Goal: Task Accomplishment & Management: Manage account settings

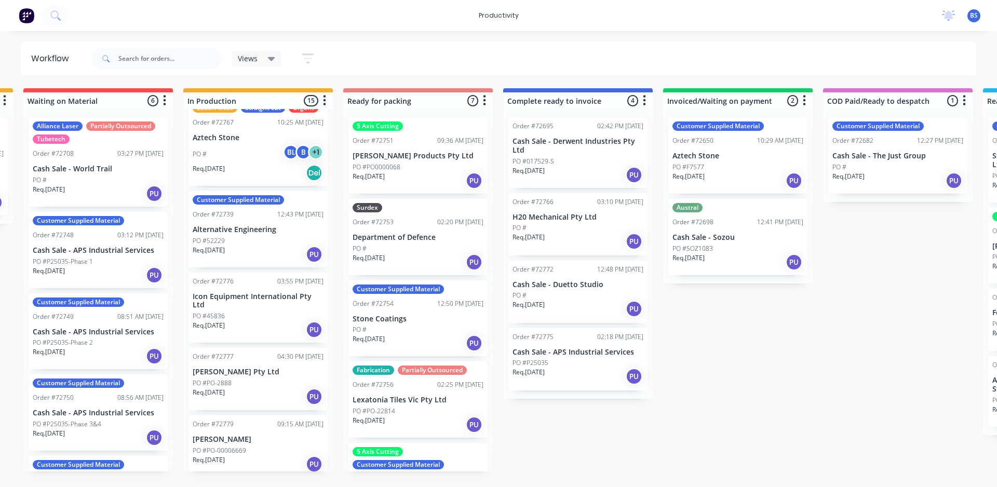
scroll to position [779, 0]
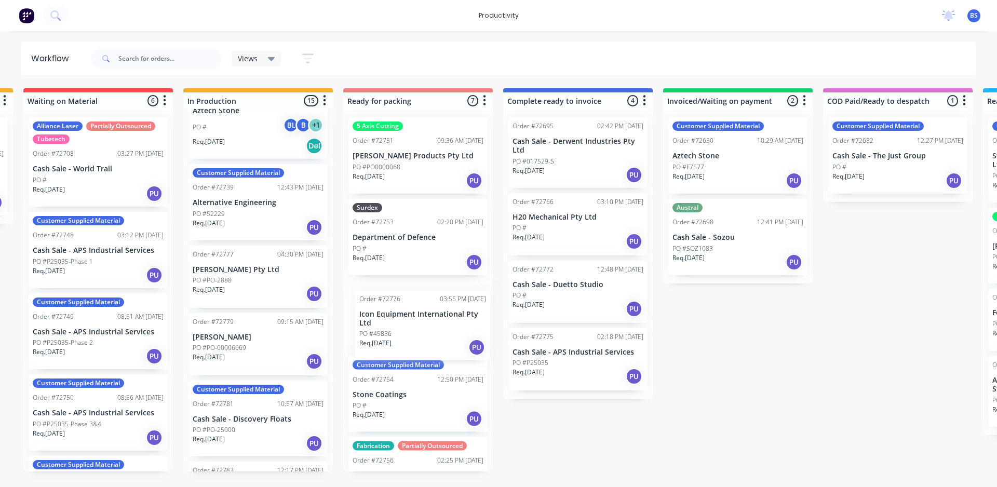
drag, startPoint x: 253, startPoint y: 280, endPoint x: 422, endPoint y: 333, distance: 177.4
click at [422, 333] on div "Submitted 0 Sort By Created date Required date Order number Customer name Most …" at bounding box center [454, 279] width 1882 height 383
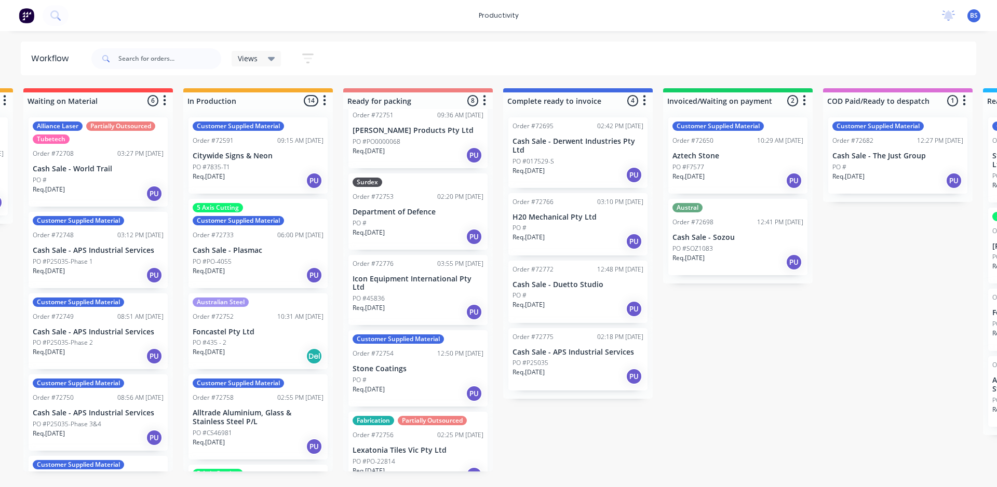
scroll to position [0, 0]
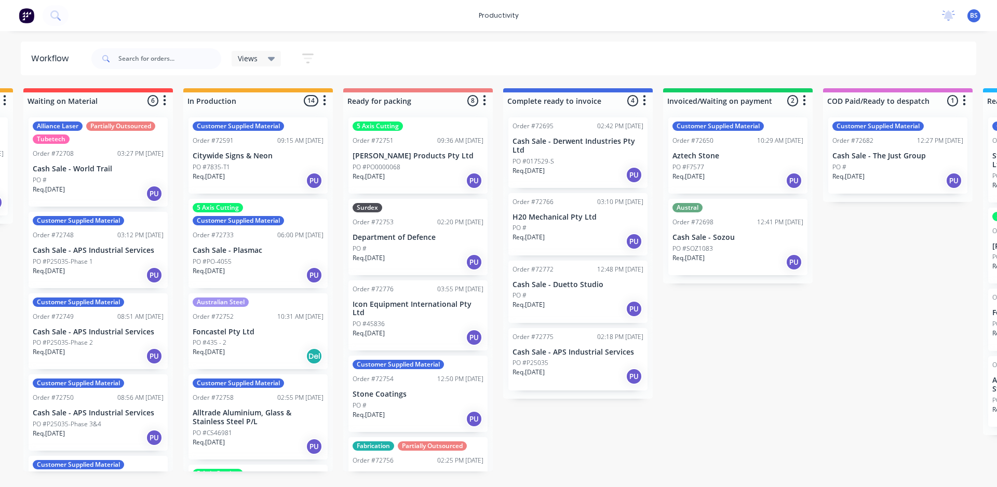
drag, startPoint x: 893, startPoint y: 361, endPoint x: 892, endPoint y: 410, distance: 48.3
click at [892, 410] on div "Submitted 0 Sort By Created date Required date Order number Customer name Most …" at bounding box center [454, 279] width 1882 height 383
drag, startPoint x: 800, startPoint y: 319, endPoint x: 800, endPoint y: 341, distance: 21.3
click at [819, 369] on div "Submitted 0 Sort By Created date Required date Order number Customer name Most …" at bounding box center [454, 279] width 1882 height 383
click at [951, 16] on icon at bounding box center [948, 14] width 9 height 8
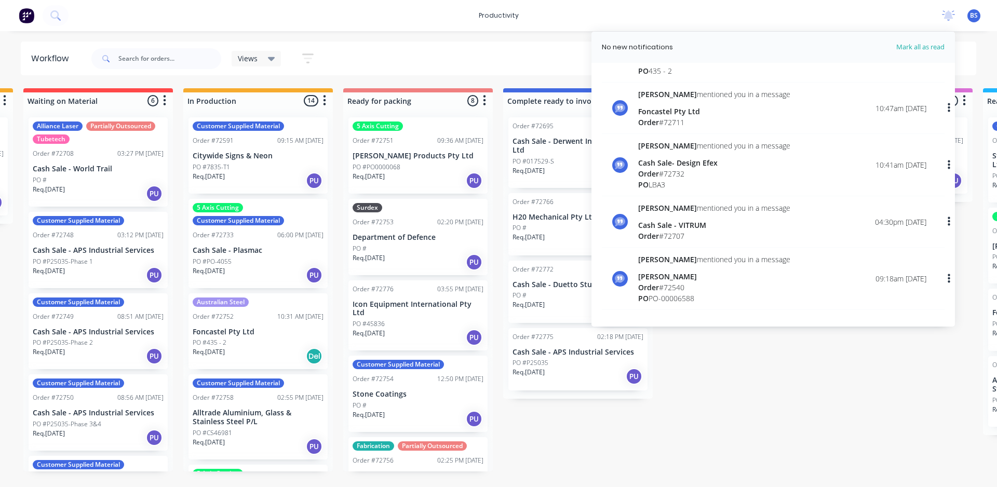
scroll to position [51, 0]
drag, startPoint x: 910, startPoint y: 397, endPoint x: 721, endPoint y: 200, distance: 272.5
click at [910, 395] on div "Submitted 0 Sort By Created date Required date Order number Customer name Most …" at bounding box center [454, 279] width 1882 height 383
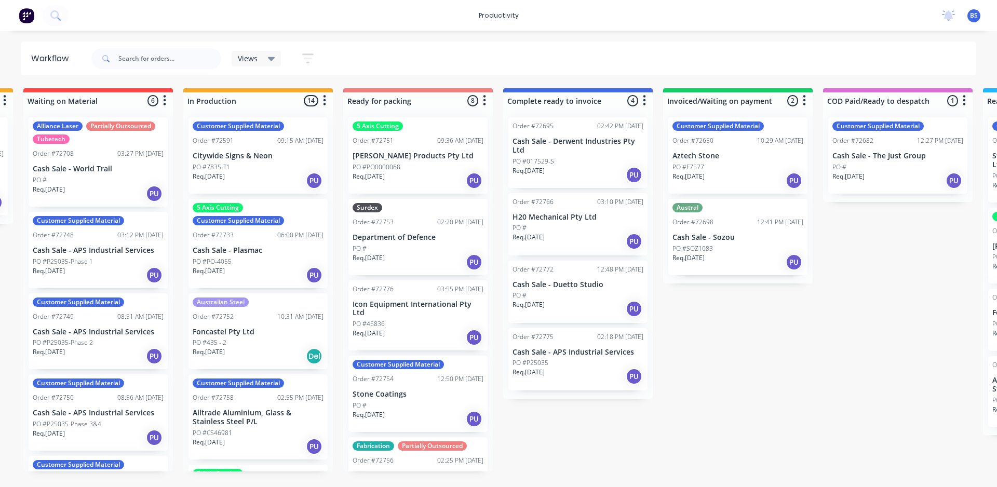
click at [44, 49] on div "Workflow" at bounding box center [55, 58] width 69 height 31
click at [55, 9] on button at bounding box center [56, 15] width 26 height 21
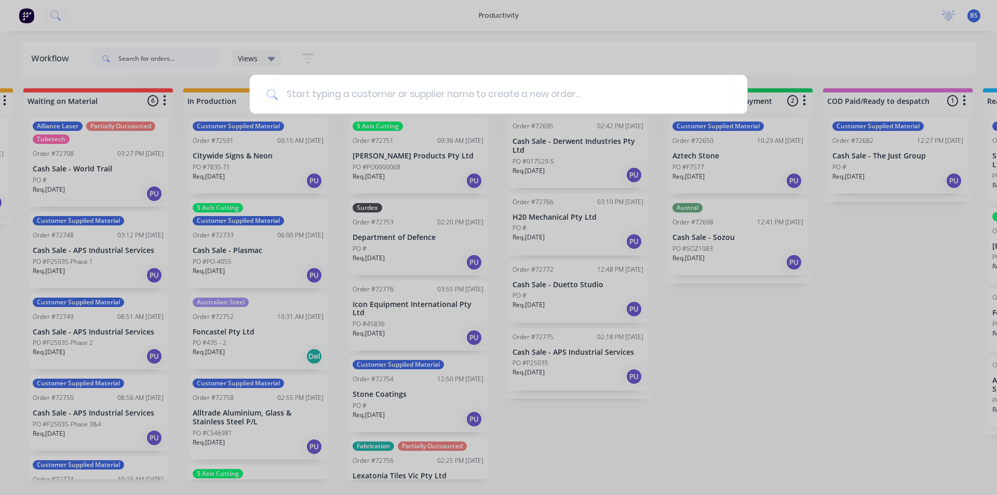
click at [855, 274] on div at bounding box center [498, 247] width 997 height 495
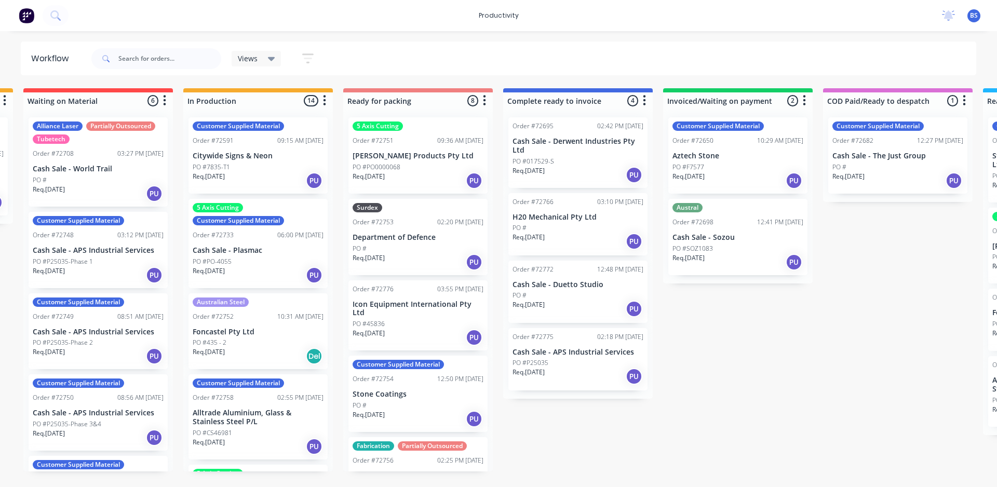
click at [309, 55] on icon "button" at bounding box center [307, 58] width 11 height 10
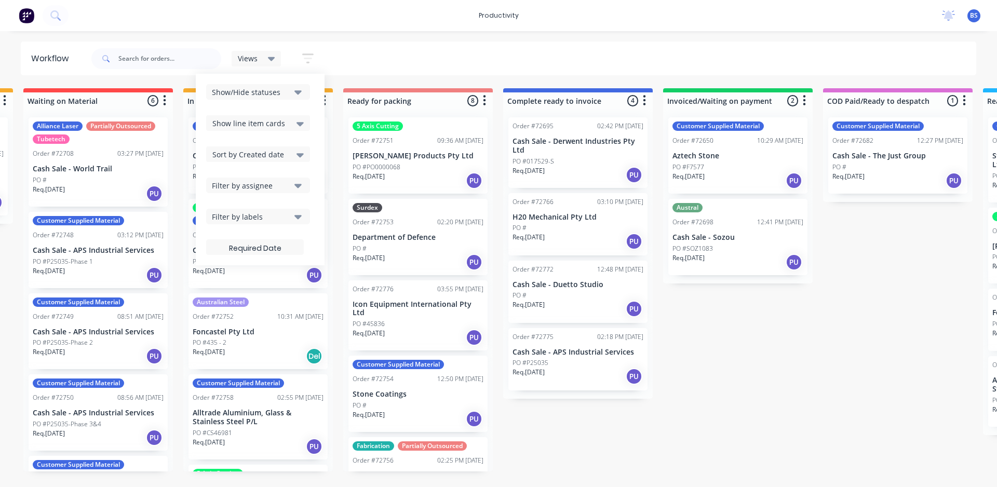
click at [304, 56] on button "button" at bounding box center [307, 58] width 33 height 20
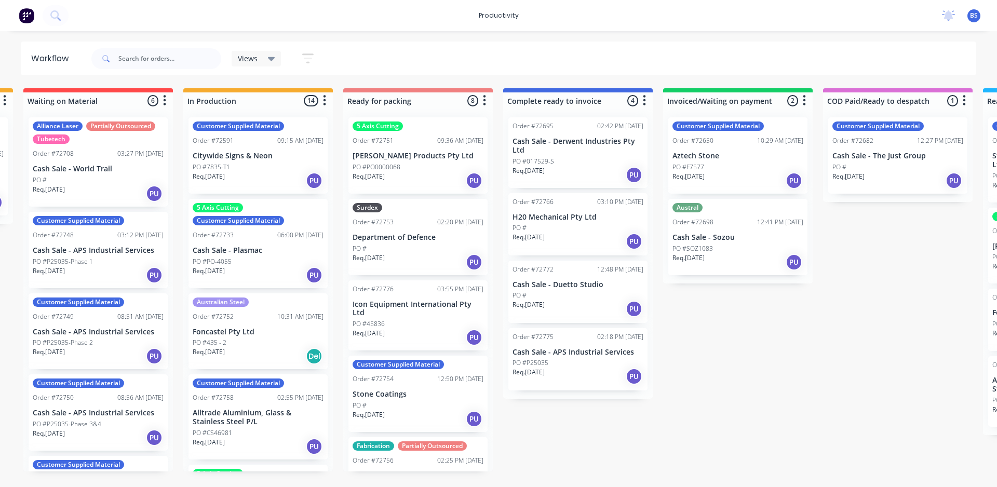
click at [871, 346] on div "Submitted 0 Sort By Created date Required date Order number Customer name Most …" at bounding box center [454, 279] width 1882 height 383
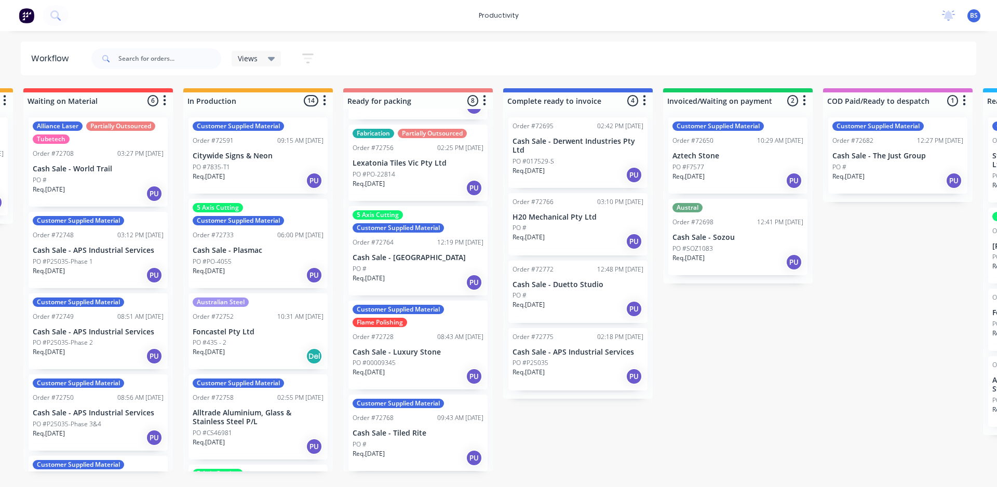
scroll to position [0, 0]
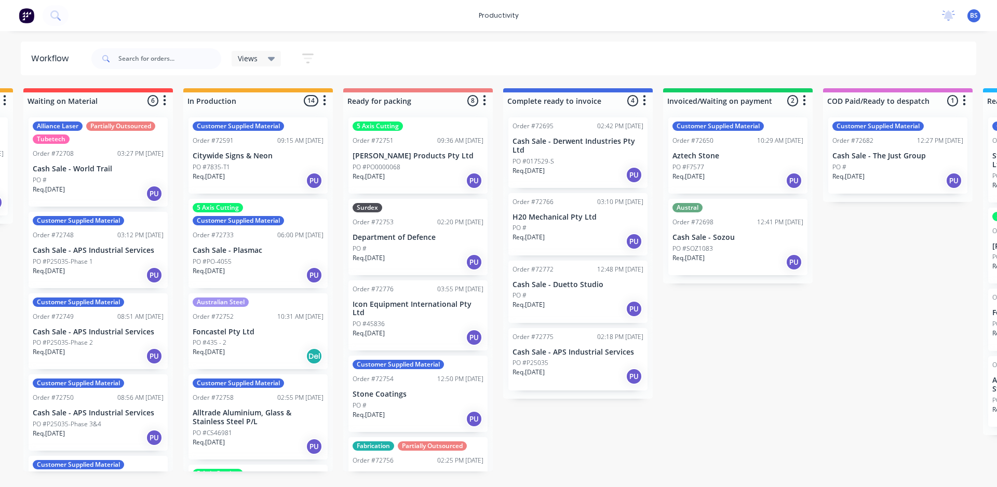
click at [737, 395] on div "Submitted 0 Sort By Created date Required date Order number Customer name Most …" at bounding box center [454, 279] width 1882 height 383
